Goal: Information Seeking & Learning: Learn about a topic

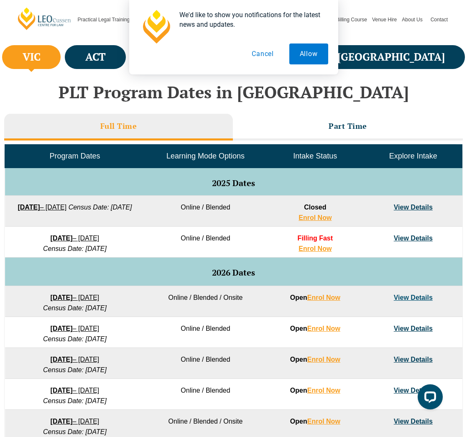
click at [260, 55] on button "Cancel" at bounding box center [262, 53] width 43 height 21
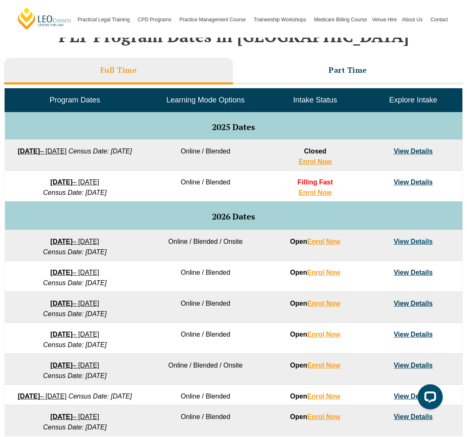
scroll to position [363, 0]
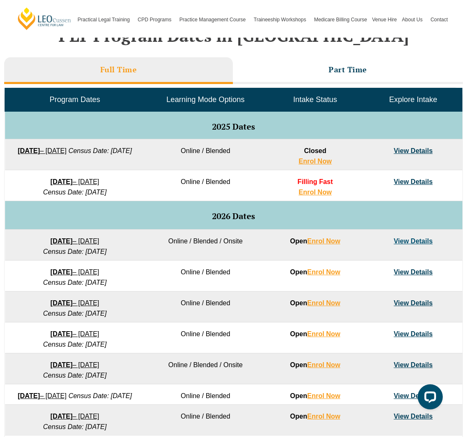
drag, startPoint x: 16, startPoint y: 241, endPoint x: 140, endPoint y: 248, distance: 124.8
click at [140, 248] on td "27 January 2026 – 12 June 2026 Census Date: 23 February 2026" at bounding box center [75, 245] width 140 height 31
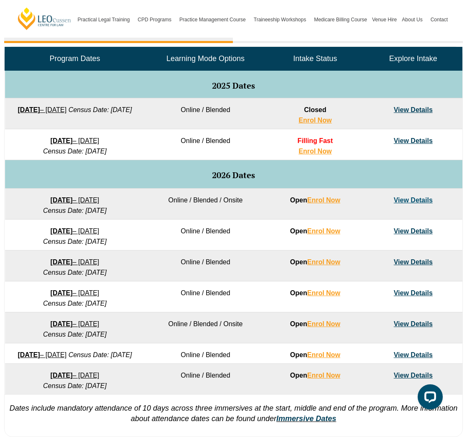
scroll to position [404, 0]
click at [408, 199] on link "View Details" at bounding box center [413, 200] width 39 height 7
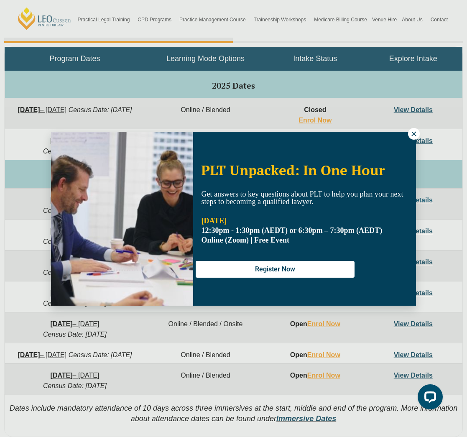
click at [414, 134] on icon at bounding box center [413, 133] width 5 height 5
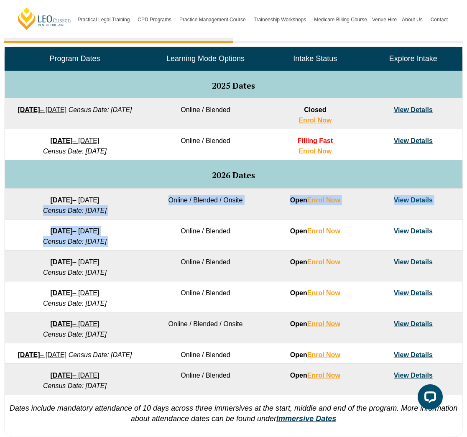
drag, startPoint x: 26, startPoint y: 204, endPoint x: 154, endPoint y: 221, distance: 129.9
click at [154, 221] on tbody "Program Dates Learning Mode Options Intake Status Explore Intake 2025 Dates 22 …" at bounding box center [233, 220] width 457 height 347
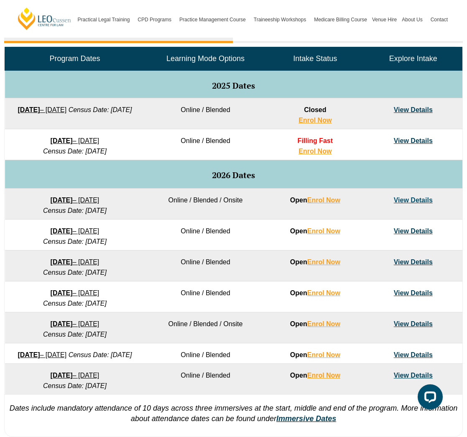
click at [163, 234] on td "Online / Blended" at bounding box center [205, 235] width 121 height 31
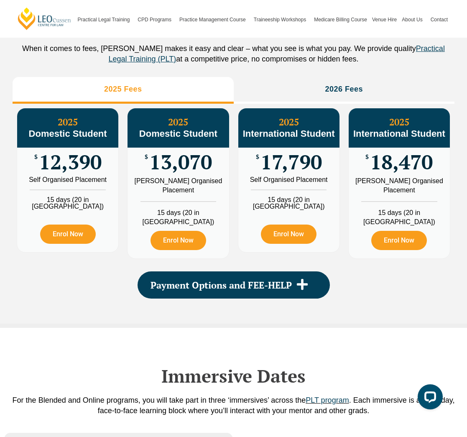
scroll to position [977, 0]
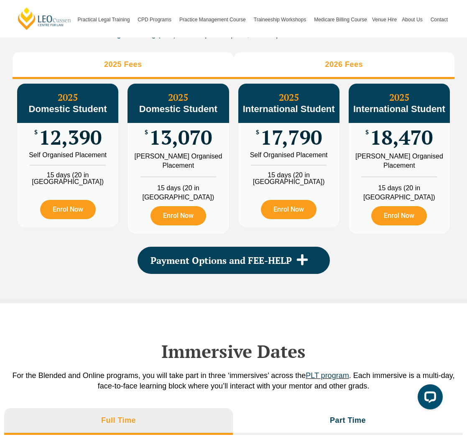
click at [322, 76] on li "2026 Fees" at bounding box center [344, 65] width 221 height 27
click at [185, 69] on li "2025 Fees" at bounding box center [123, 65] width 221 height 27
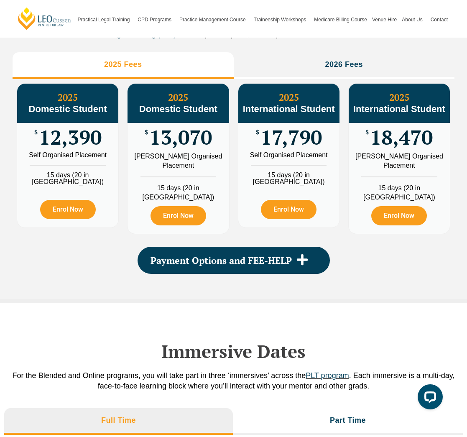
click at [321, 61] on div "PLT Program Fees When it comes to fees, Leo Cussen makes it easy and clear – wh…" at bounding box center [234, 121] width 442 height 355
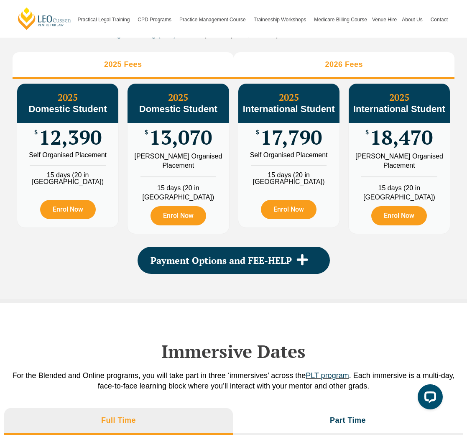
click at [319, 69] on li "2026 Fees" at bounding box center [344, 65] width 221 height 27
click at [217, 75] on li "2025 Fees" at bounding box center [123, 65] width 221 height 27
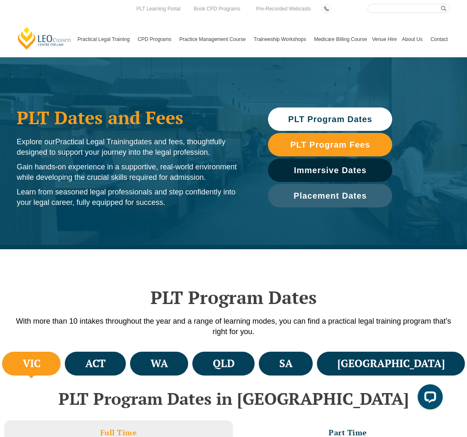
scroll to position [0, 0]
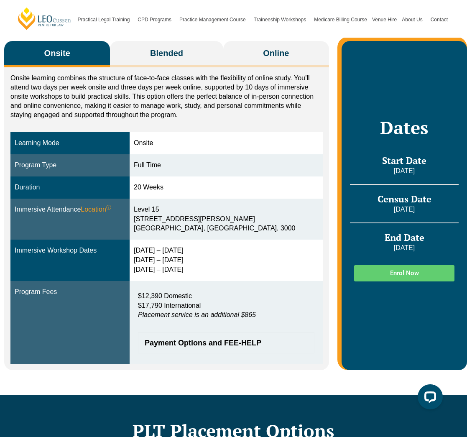
scroll to position [149, 0]
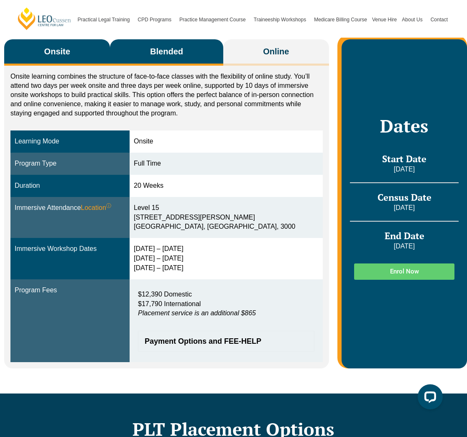
click at [184, 50] on button "Blended" at bounding box center [166, 52] width 113 height 26
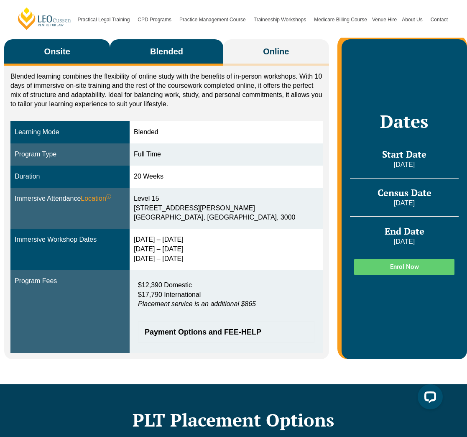
click at [83, 46] on button "Onsite" at bounding box center [57, 52] width 106 height 26
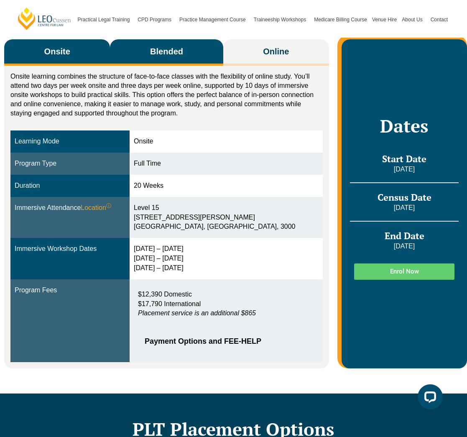
click at [166, 46] on span "Blended" at bounding box center [166, 52] width 33 height 12
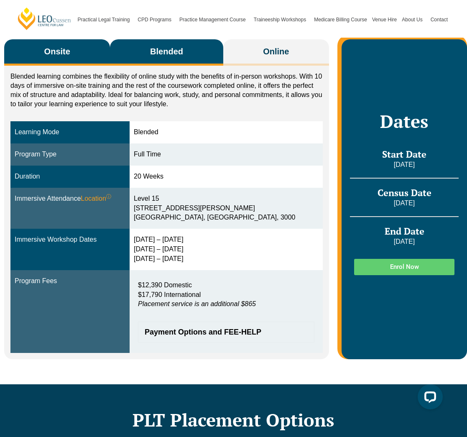
click at [100, 48] on button "Onsite" at bounding box center [57, 52] width 106 height 26
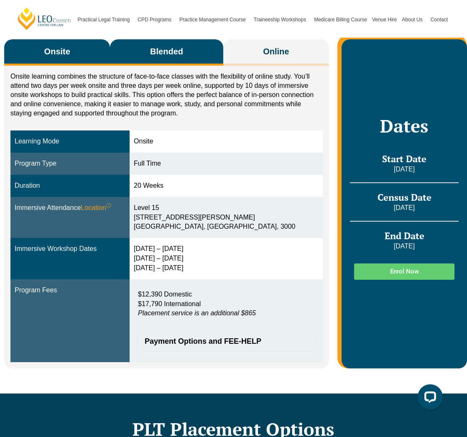
click at [166, 48] on span "Blended" at bounding box center [166, 52] width 33 height 12
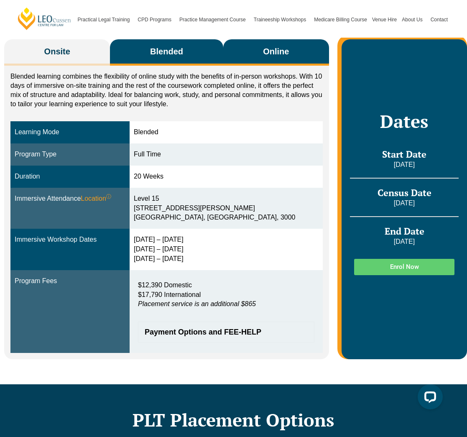
click at [299, 56] on button "Online" at bounding box center [276, 52] width 106 height 26
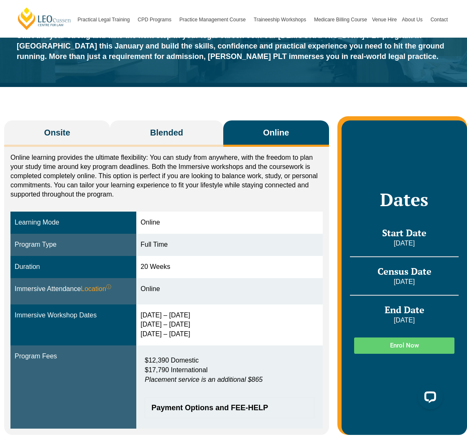
scroll to position [65, 0]
